Goal: Information Seeking & Learning: Learn about a topic

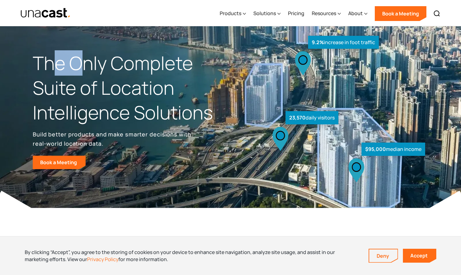
drag, startPoint x: 50, startPoint y: 64, endPoint x: 88, endPoint y: 75, distance: 40.2
click at [84, 75] on h1 "The Only Complete Suite of Location Intelligence Solutions" at bounding box center [132, 88] width 198 height 74
click at [88, 74] on h1 "The Only Complete Suite of Location Intelligence Solutions" at bounding box center [132, 88] width 198 height 74
click at [63, 138] on p "Build better products and make smarter decisions with real-world location data." at bounding box center [113, 139] width 161 height 19
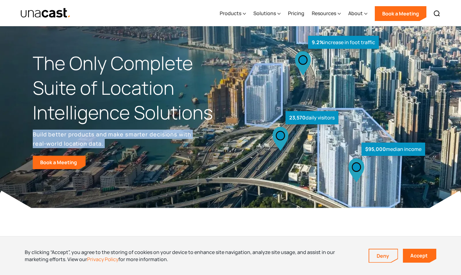
click at [63, 138] on p "Build better products and make smarter decisions with real-world location data." at bounding box center [113, 139] width 161 height 19
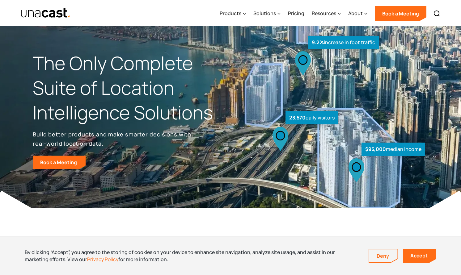
click at [109, 135] on p "Build better products and make smarter decisions with real-world location data." at bounding box center [113, 139] width 161 height 19
click at [412, 260] on link "Accept" at bounding box center [419, 256] width 33 height 14
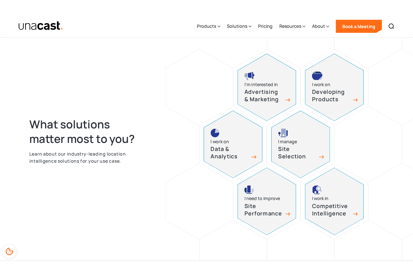
scroll to position [237, 0]
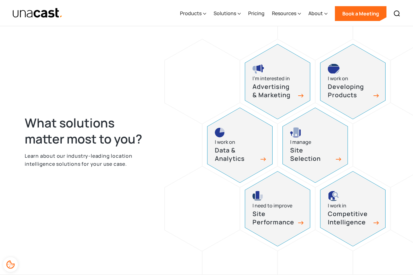
click at [40, 160] on p "Learn about our industry-leading location intelligence solutions for your use c…" at bounding box center [85, 160] width 120 height 16
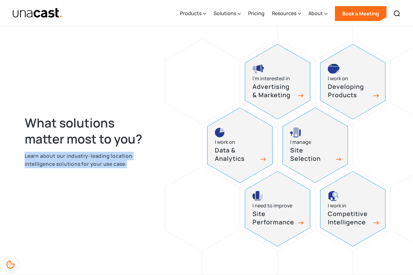
click at [40, 160] on p "Learn about our industry-leading location intelligence solutions for your use c…" at bounding box center [85, 160] width 120 height 16
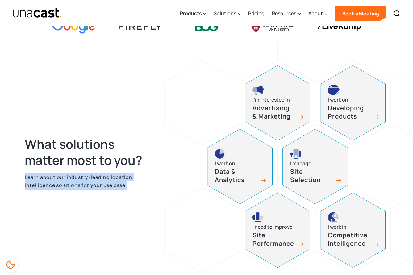
scroll to position [0, 0]
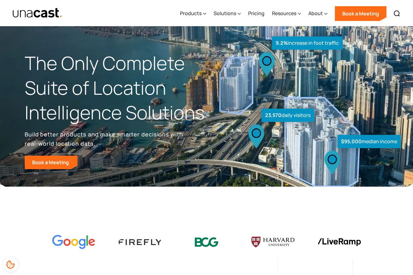
click at [114, 71] on h1 "The Only Complete Suite of Location Intelligence Solutions" at bounding box center [116, 88] width 182 height 74
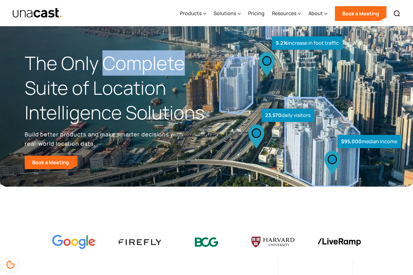
click at [114, 71] on h1 "The Only Complete Suite of Location Intelligence Solutions" at bounding box center [116, 88] width 182 height 74
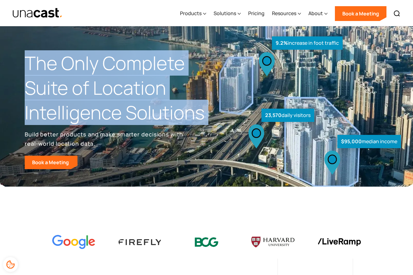
click at [114, 71] on h1 "The Only Complete Suite of Location Intelligence Solutions" at bounding box center [116, 88] width 182 height 74
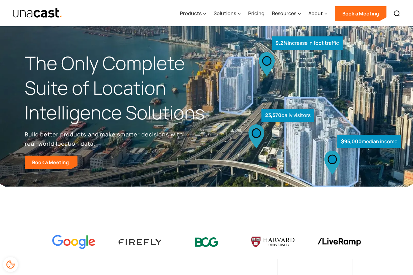
click at [51, 135] on p "Build better products and make smarter decisions with real-world location data." at bounding box center [105, 139] width 161 height 19
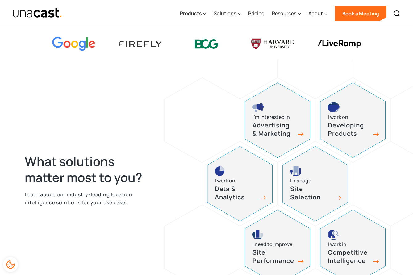
scroll to position [202, 0]
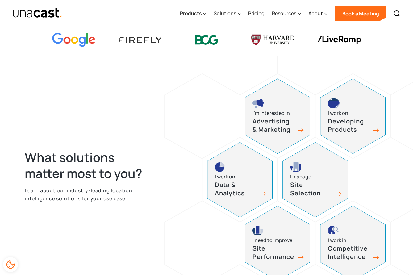
click at [56, 169] on h2 "What solutions matter most to you?" at bounding box center [85, 166] width 120 height 32
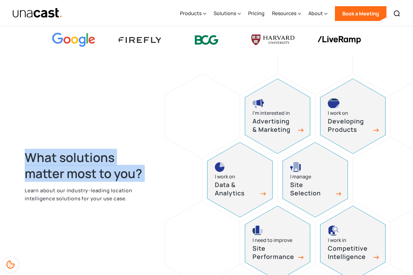
click at [56, 169] on h2 "What solutions matter most to you?" at bounding box center [85, 166] width 120 height 32
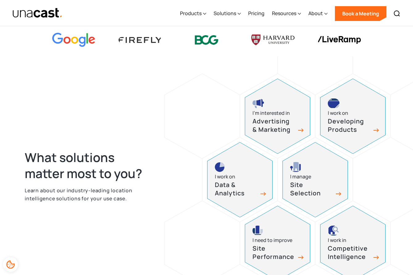
click at [63, 176] on h2 "What solutions matter most to you?" at bounding box center [85, 166] width 120 height 32
click at [57, 200] on p "Learn about our industry-leading location intelligence solutions for your use c…" at bounding box center [85, 195] width 120 height 16
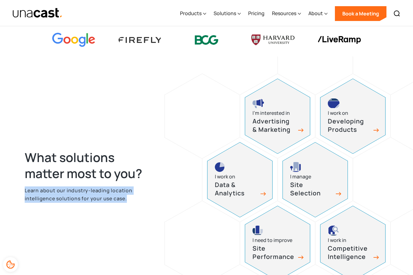
click at [57, 200] on p "Learn about our industry-leading location intelligence solutions for your use c…" at bounding box center [85, 195] width 120 height 16
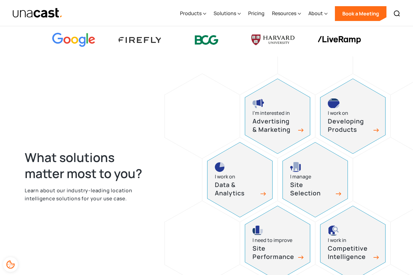
click at [67, 200] on p "Learn about our industry-leading location intelligence solutions for your use c…" at bounding box center [85, 195] width 120 height 16
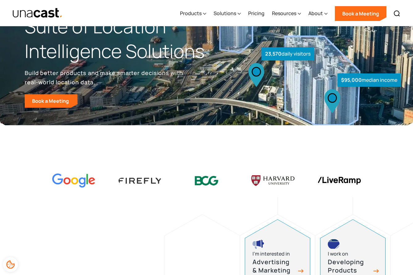
scroll to position [0, 0]
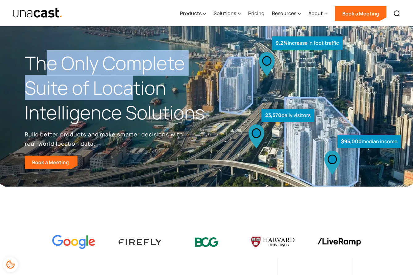
drag, startPoint x: 47, startPoint y: 55, endPoint x: 131, endPoint y: 94, distance: 92.3
click at [131, 94] on h1 "The Only Complete Suite of Location Intelligence Solutions" at bounding box center [116, 88] width 182 height 74
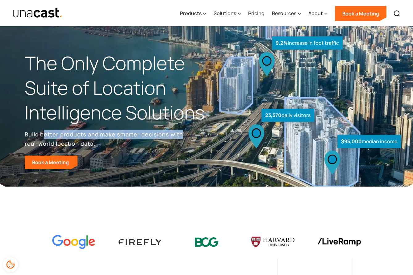
drag, startPoint x: 43, startPoint y: 131, endPoint x: 190, endPoint y: 131, distance: 146.7
click at [187, 131] on div "The Only Complete Suite of Location Intelligence Solutions Build better product…" at bounding box center [116, 110] width 182 height 118
click at [190, 131] on div "The Only Complete Suite of Location Intelligence Solutions Build better product…" at bounding box center [116, 110] width 182 height 118
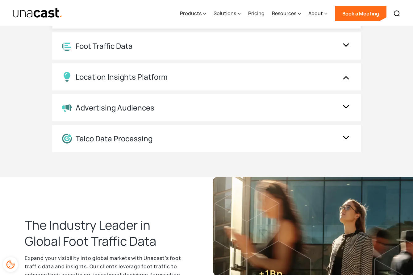
scroll to position [753, 0]
